Goal: Communication & Community: Answer question/provide support

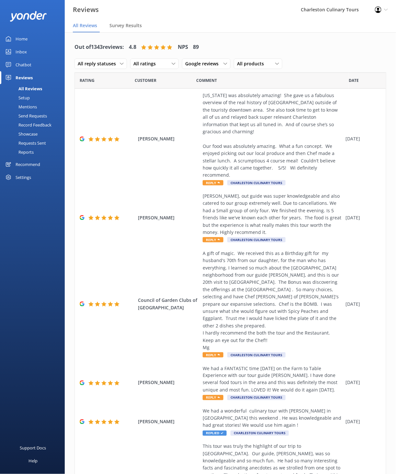
click at [27, 87] on div "All Reviews" at bounding box center [23, 88] width 38 height 9
click at [17, 64] on div "Chatbot" at bounding box center [24, 64] width 16 height 13
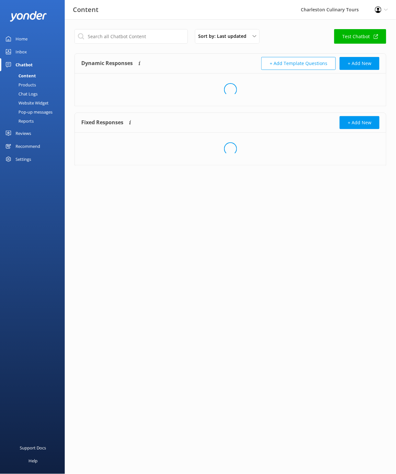
click at [18, 52] on div "Inbox" at bounding box center [21, 51] width 11 height 13
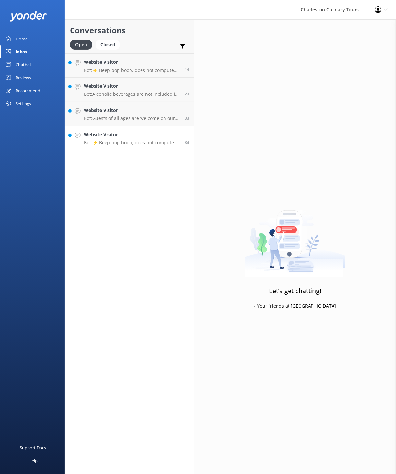
click at [149, 143] on p "Bot: ⚡ Beep bop boop, does not compute. Sorry, I don't have an answer for that …" at bounding box center [132, 143] width 96 height 6
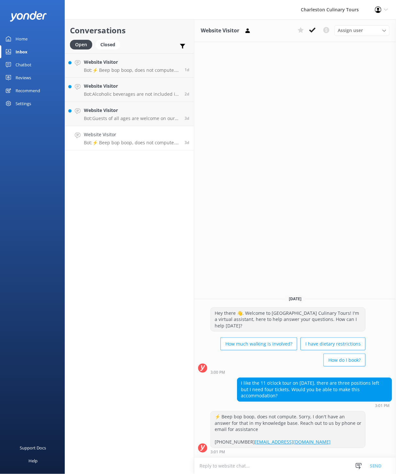
click at [314, 32] on icon at bounding box center [312, 30] width 6 height 6
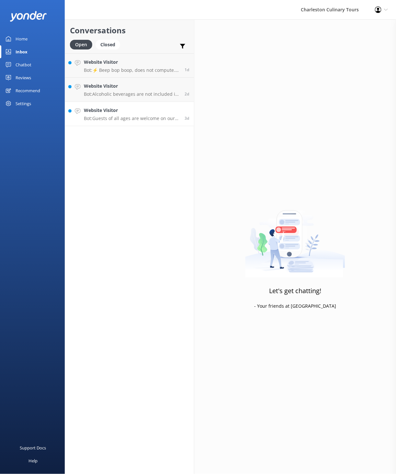
click at [145, 111] on h4 "Website Visitor" at bounding box center [132, 110] width 96 height 7
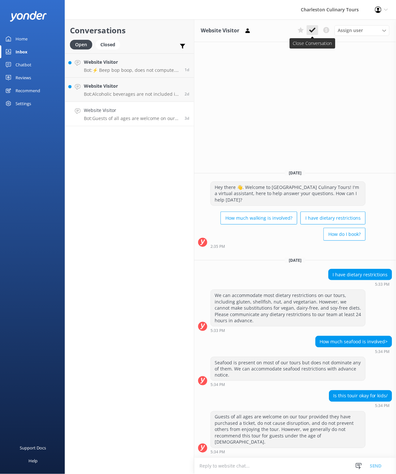
click at [312, 29] on icon at bounding box center [312, 30] width 6 height 6
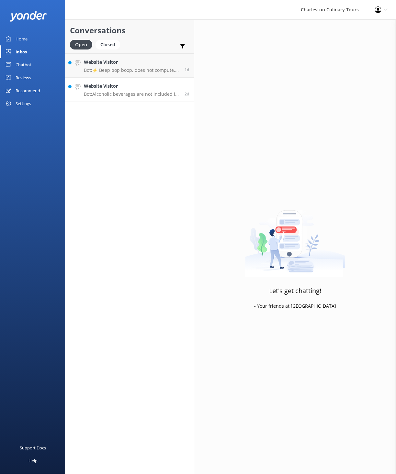
click at [134, 92] on p "Bot: Alcoholic beverages are not included in the Downtown Culinary Tour, but th…" at bounding box center [132, 94] width 96 height 6
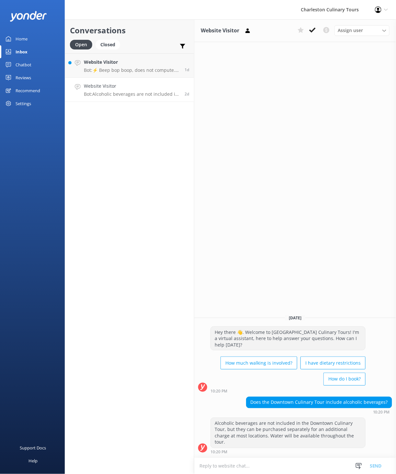
click at [312, 30] on icon at bounding box center [312, 30] width 6 height 6
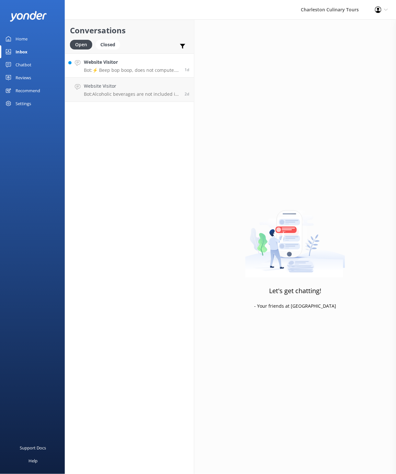
click at [127, 68] on p "Bot: ⚡ Beep bop boop, does not compute. Sorry, I don't have an answer for that …" at bounding box center [132, 70] width 96 height 6
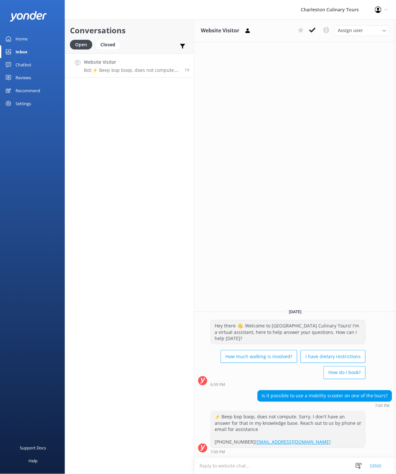
click at [313, 27] on icon at bounding box center [312, 30] width 6 height 6
